Goal: Task Accomplishment & Management: Complete application form

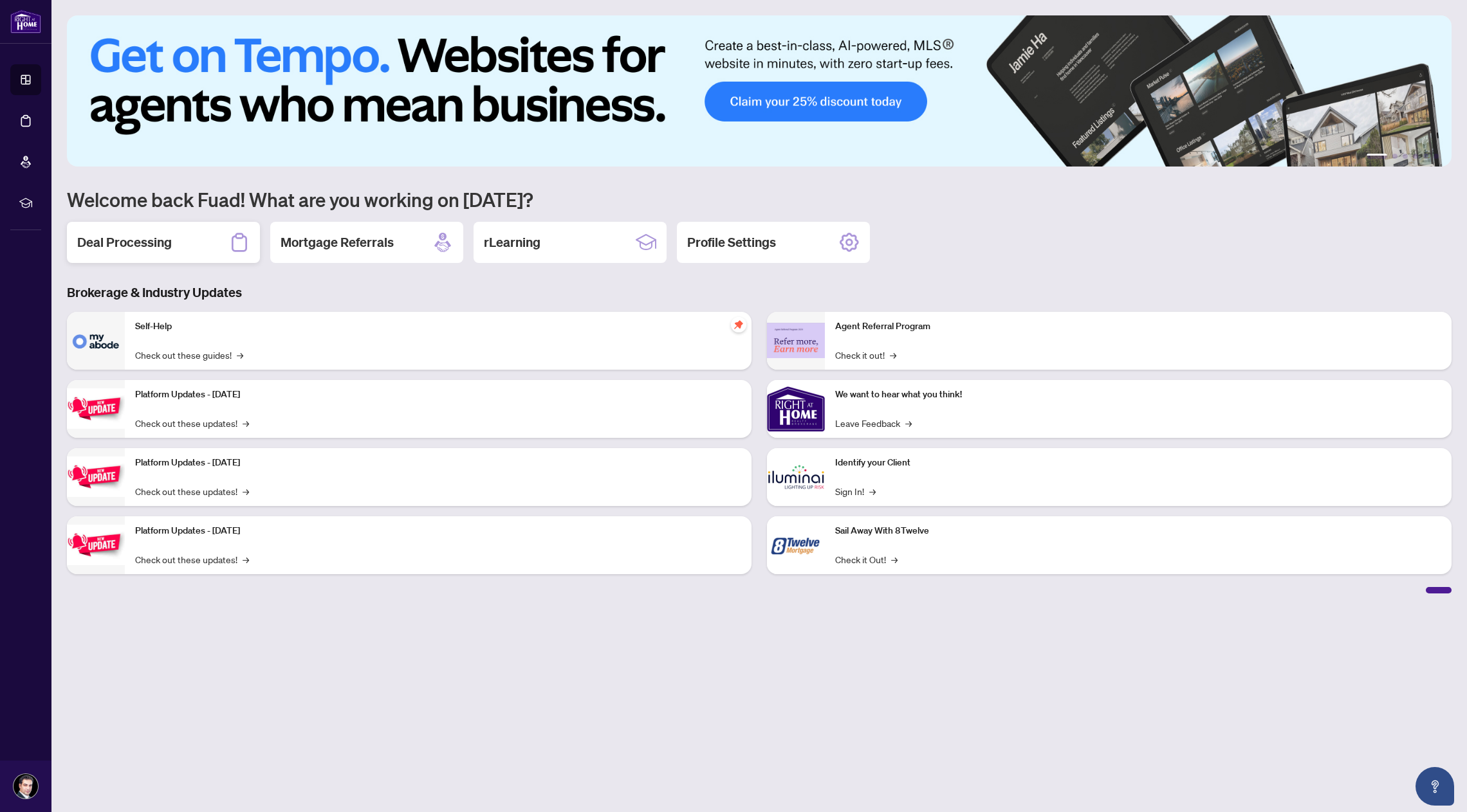
click at [161, 247] on h2 "Deal Processing" at bounding box center [124, 242] width 95 height 18
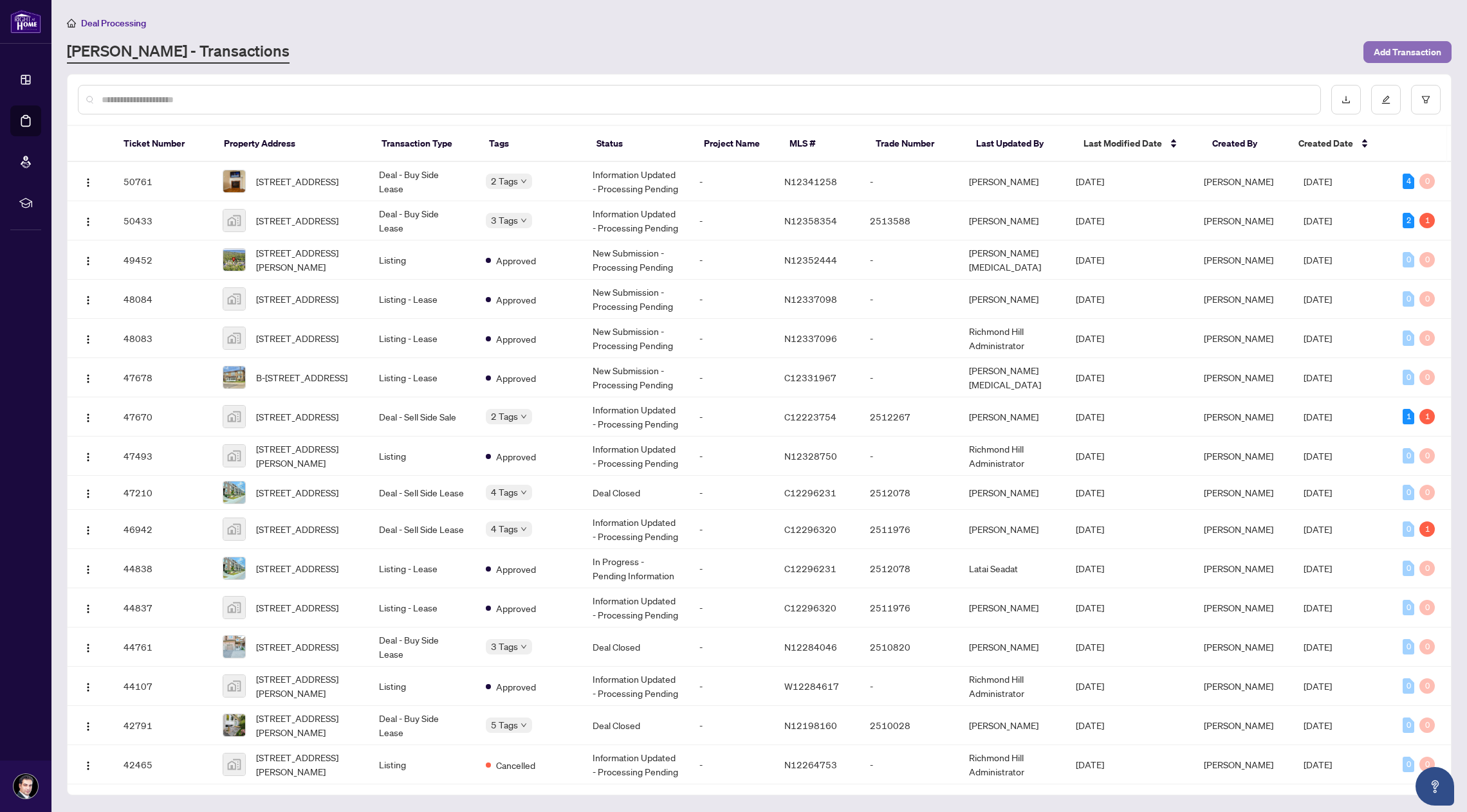
click at [1388, 53] on span "Add Transaction" at bounding box center [1407, 52] width 67 height 20
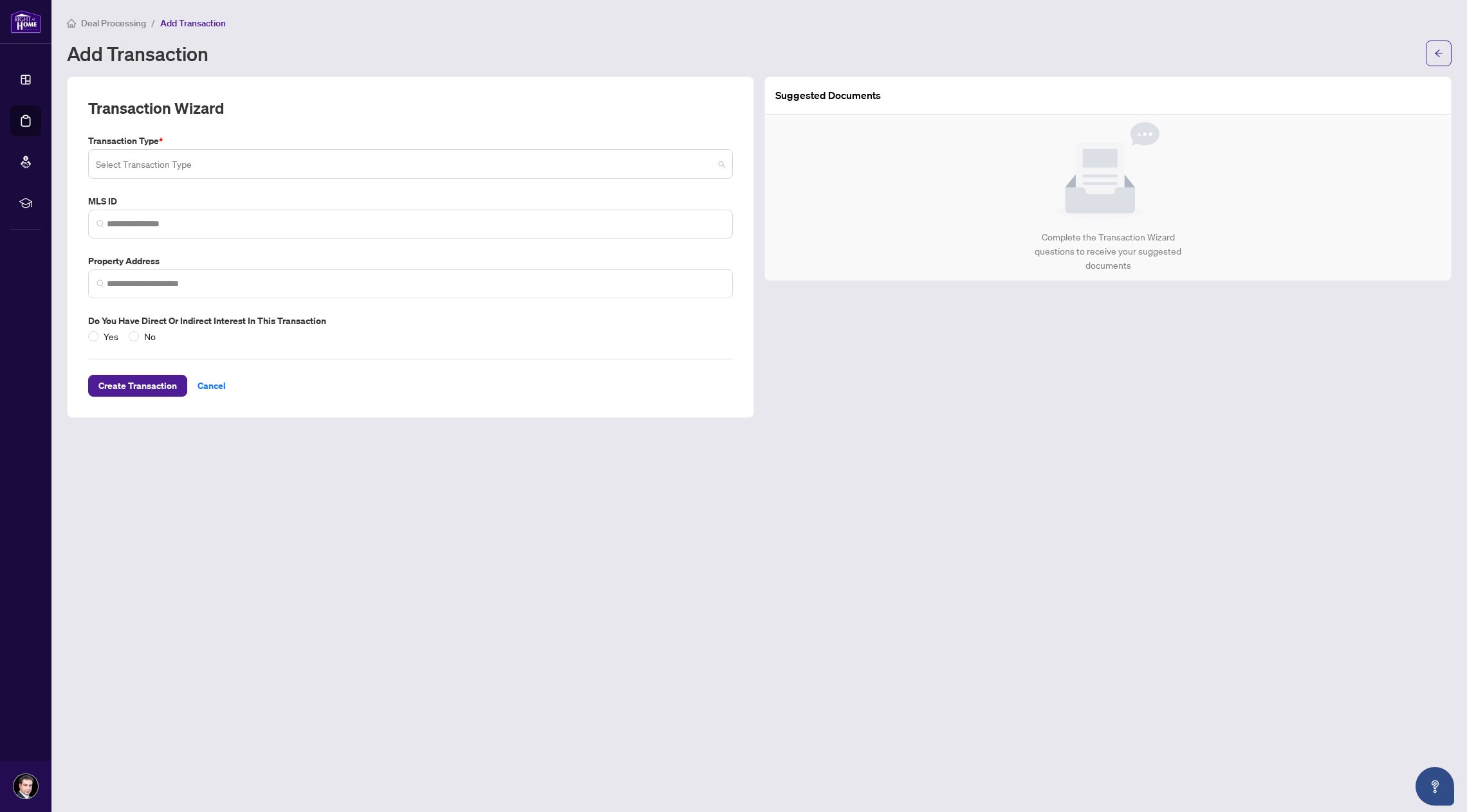
click at [455, 160] on input "search" at bounding box center [404, 165] width 618 height 28
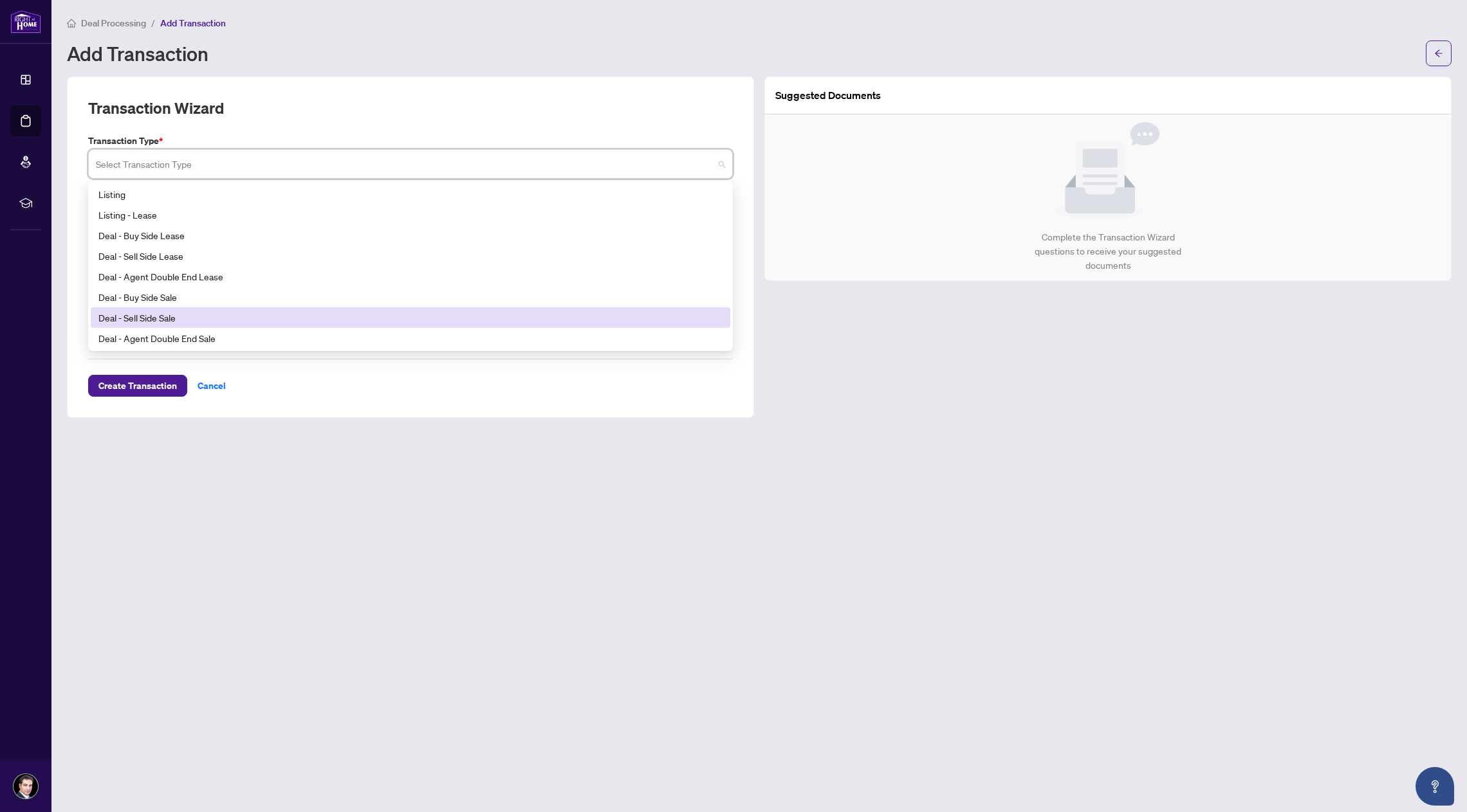
click at [384, 317] on div "Deal - Sell Side Sale" at bounding box center [411, 317] width 624 height 14
